Goal: Task Accomplishment & Management: Manage account settings

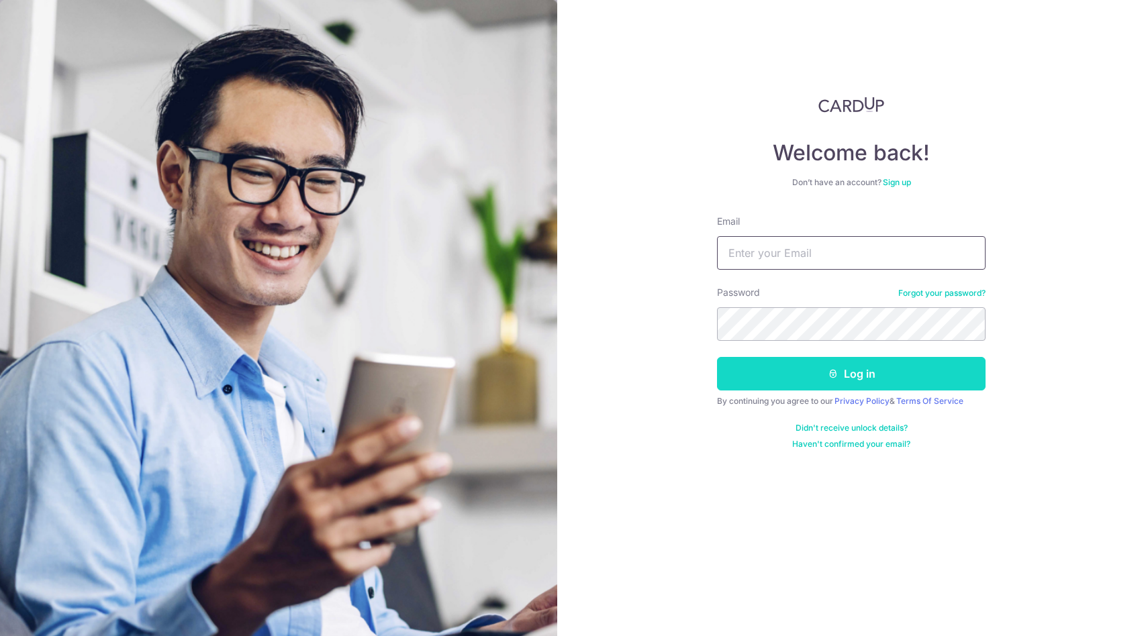
type input "[EMAIL_ADDRESS][DOMAIN_NAME]"
click at [811, 377] on button "Log in" at bounding box center [851, 374] width 268 height 34
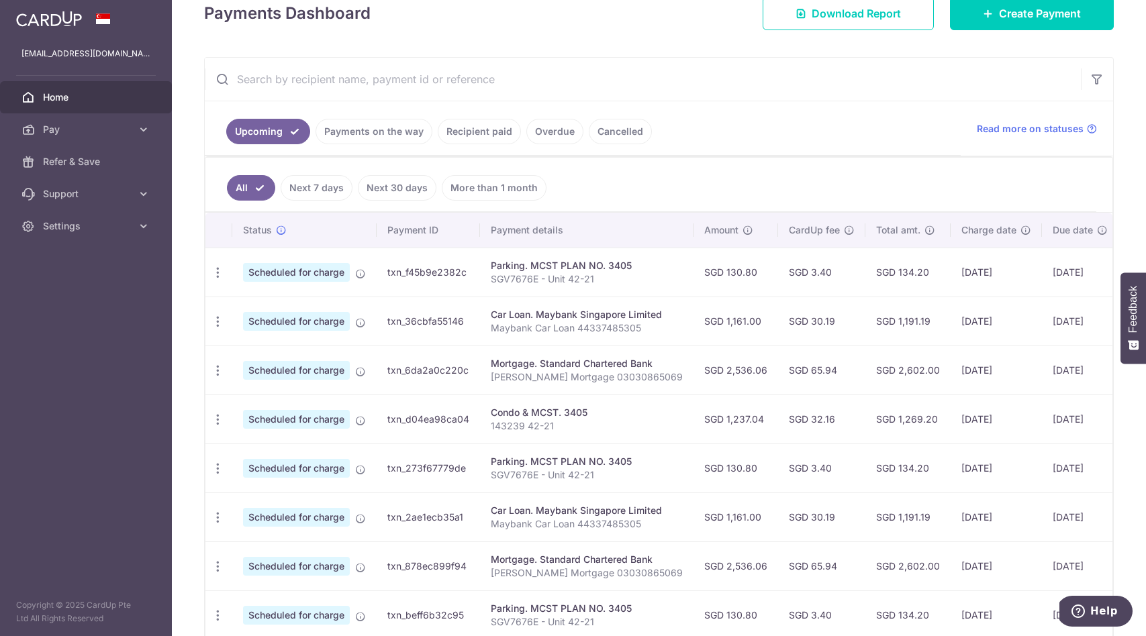
scroll to position [206, 0]
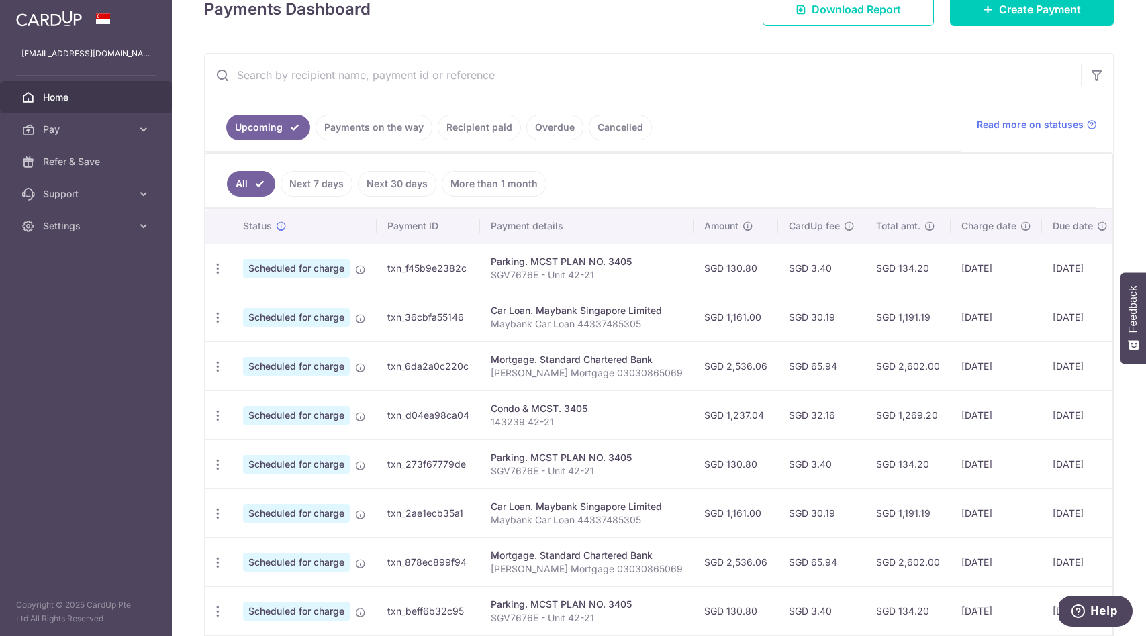
click at [721, 320] on td "SGD 1,161.00" at bounding box center [735, 317] width 85 height 49
click at [711, 373] on td "SGD 2,536.06" at bounding box center [735, 366] width 85 height 49
click at [215, 276] on icon "button" at bounding box center [218, 269] width 14 height 14
click at [262, 404] on span "Update payment" at bounding box center [289, 403] width 91 height 16
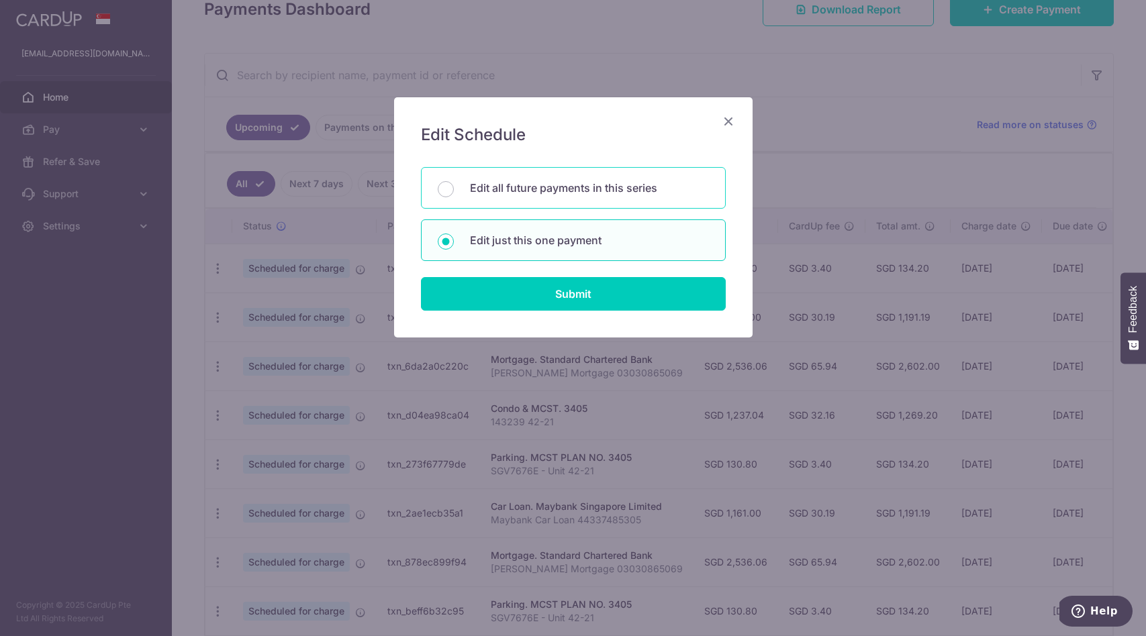
click at [453, 195] on div "Edit all future payments in this series" at bounding box center [573, 188] width 305 height 42
radio input "true"
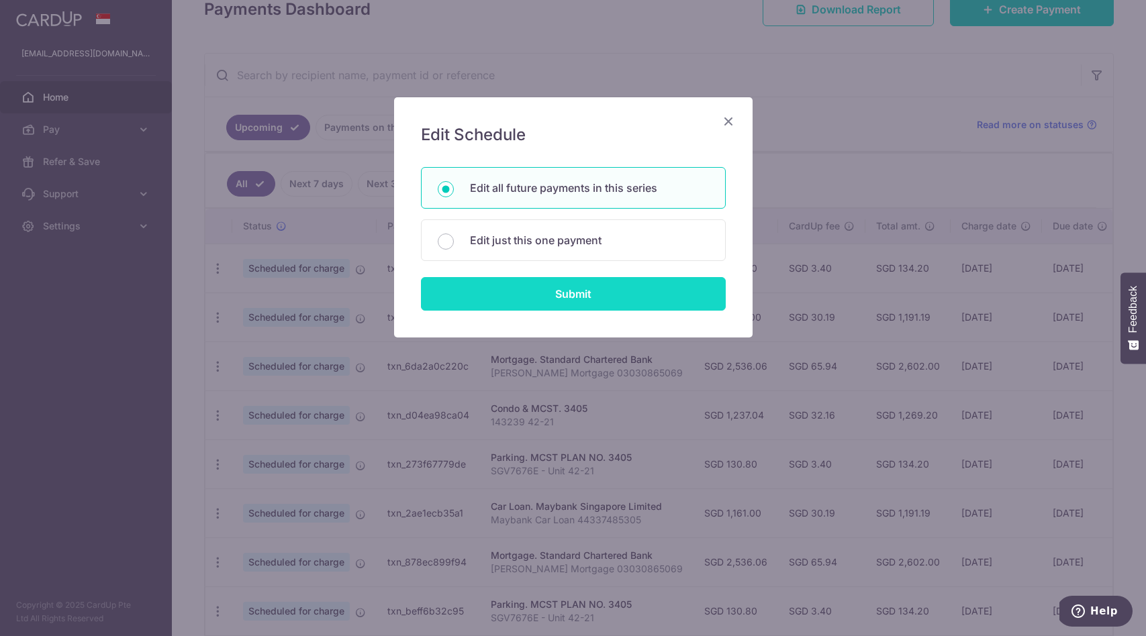
click at [510, 295] on input "Submit" at bounding box center [573, 294] width 305 height 34
radio input "true"
type input "2,536.06"
type input "[PERSON_NAME] Mortgage 03030865069"
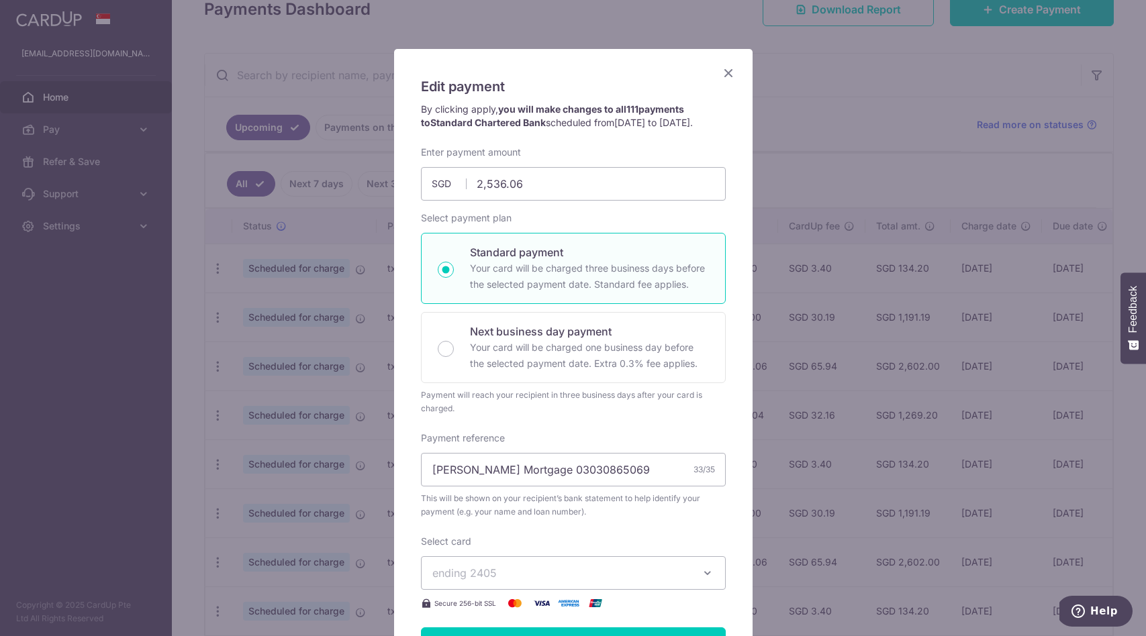
scroll to position [46, 0]
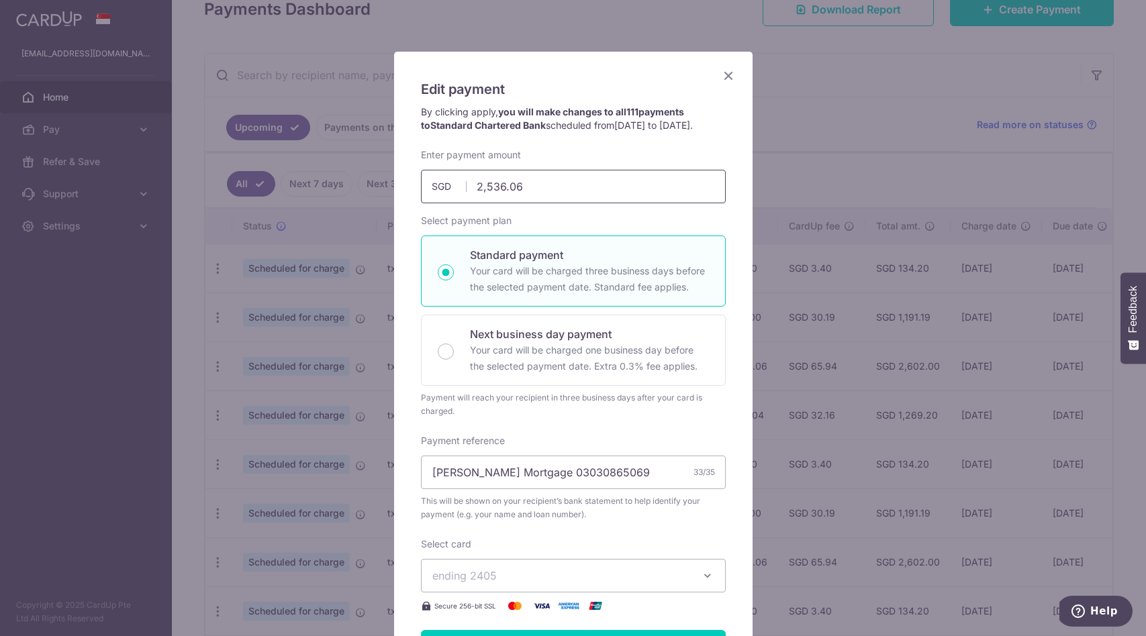
drag, startPoint x: 526, startPoint y: 203, endPoint x: 447, endPoint y: 203, distance: 79.2
click at [447, 203] on div "2,536.06 2536.06 SGD" at bounding box center [573, 187] width 305 height 34
click at [551, 192] on input "2,536.06" at bounding box center [573, 187] width 305 height 34
drag, startPoint x: 540, startPoint y: 200, endPoint x: 476, endPoint y: 201, distance: 63.8
click at [476, 201] on input "2,536.06" at bounding box center [573, 187] width 305 height 34
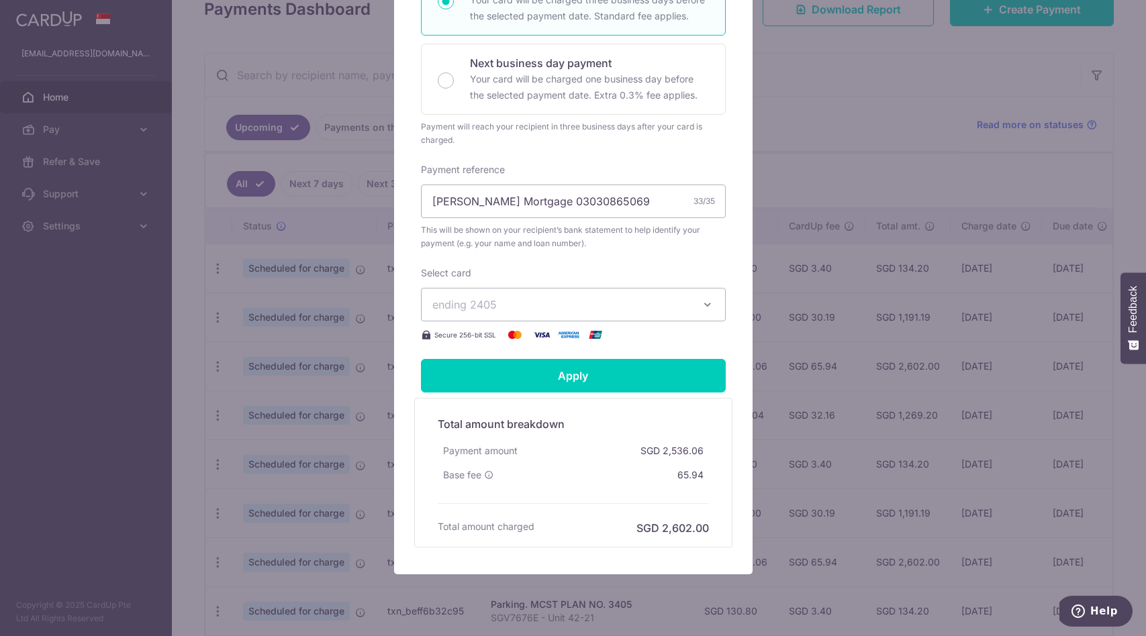
scroll to position [366, 0]
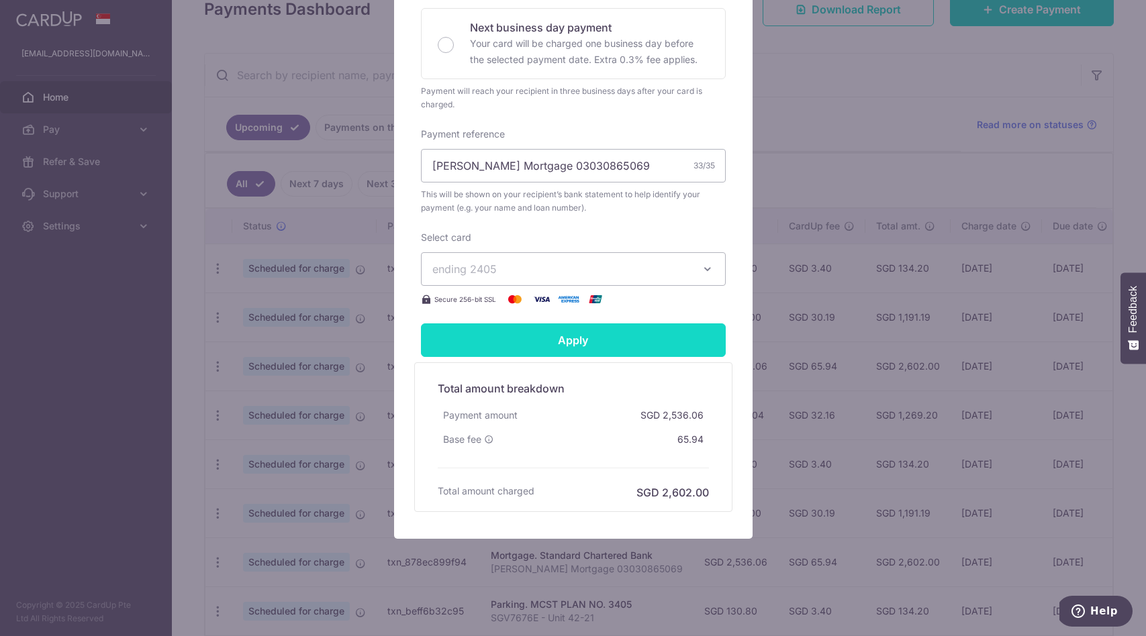
type input "1,525.15"
click at [597, 340] on input "Apply" at bounding box center [573, 340] width 305 height 34
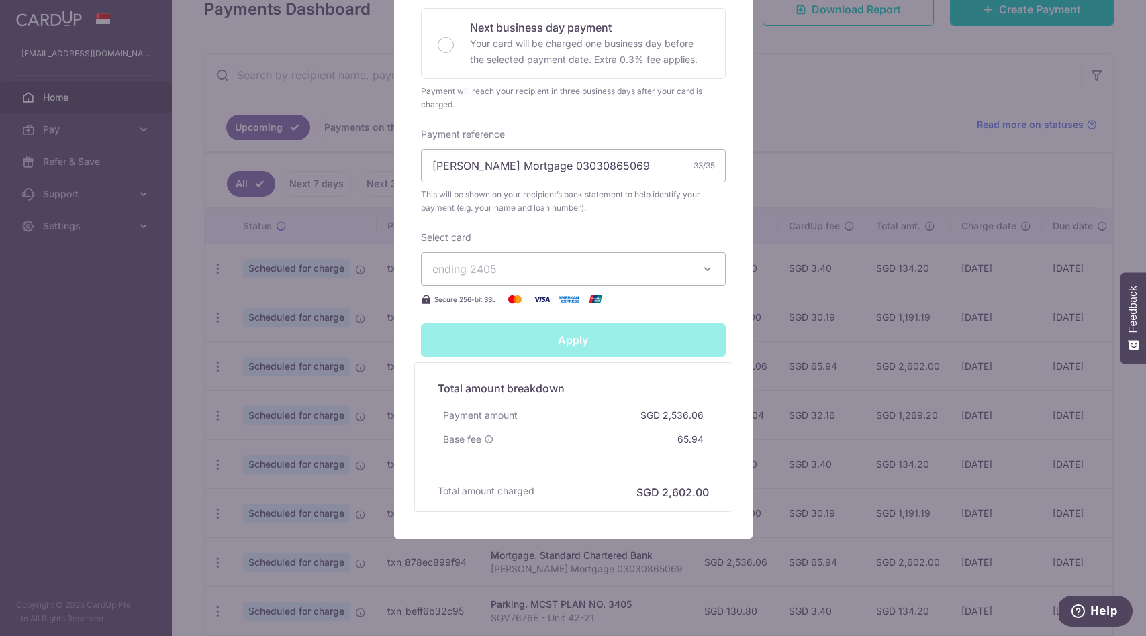
type input "Successfully Applied"
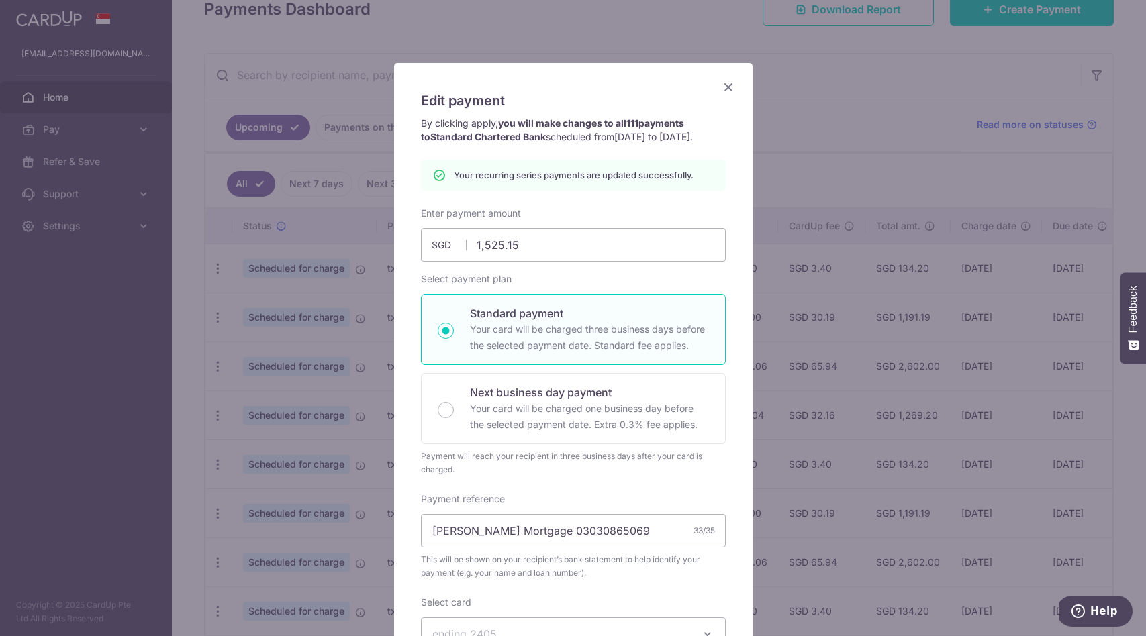
scroll to position [0, 0]
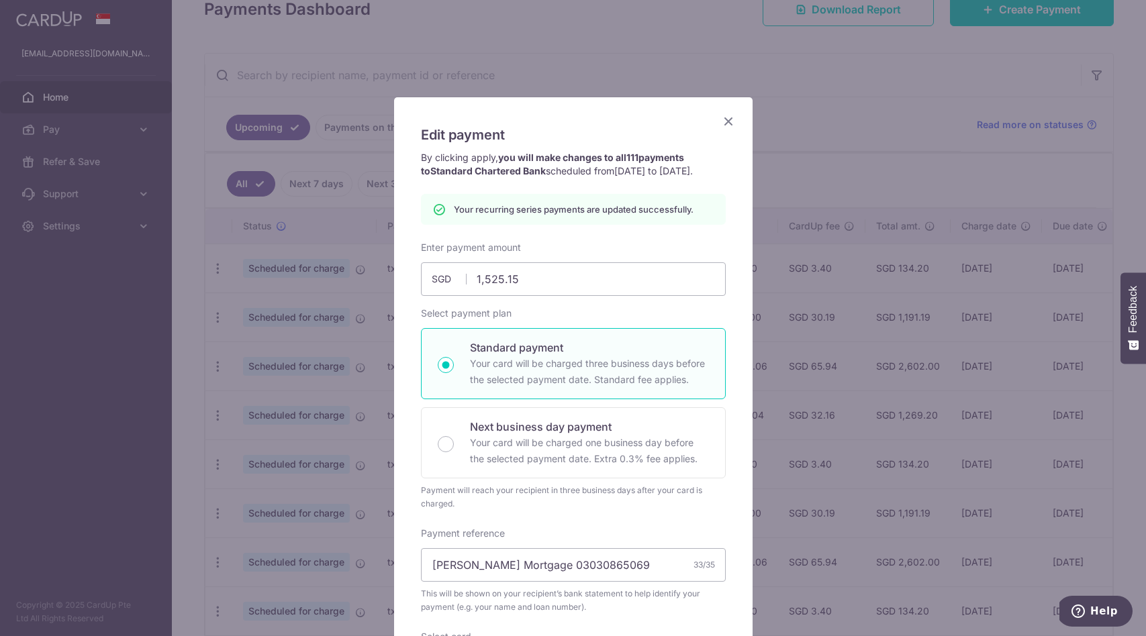
click at [727, 121] on icon "Close" at bounding box center [728, 121] width 16 height 17
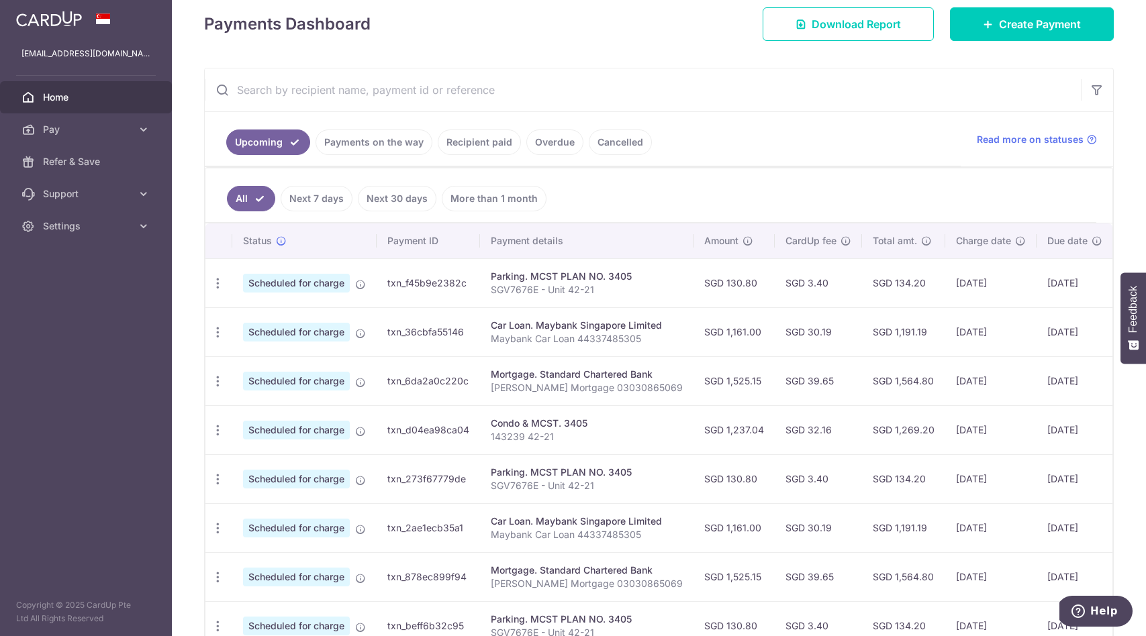
scroll to position [192, 0]
